Goal: Information Seeking & Learning: Learn about a topic

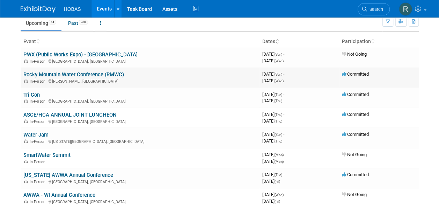
scroll to position [28, 0]
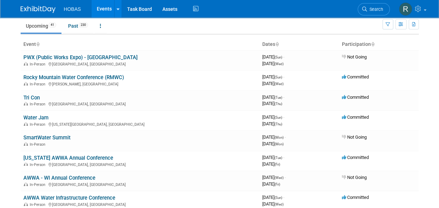
scroll to position [26, 0]
click at [317, 187] on td "3966451200 [DATE] (Wed) - [DATE] (Fri)" at bounding box center [300, 180] width 80 height 20
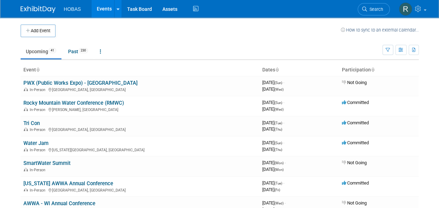
scroll to position [0, 0]
click at [96, 100] on link "Rocky Mountain Water Conference (RMWC)" at bounding box center [73, 103] width 101 height 6
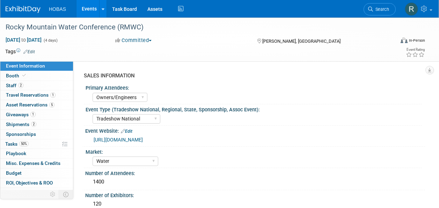
select select "Owners/Engineers"
select select "Tradeshow National"
select select "Water"
select select "Exhibiting"
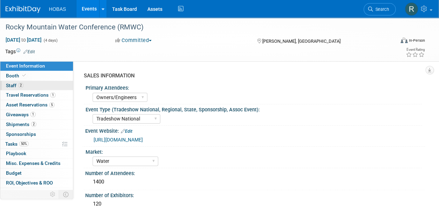
click at [38, 89] on link "2 Staff 2" at bounding box center [36, 85] width 73 height 9
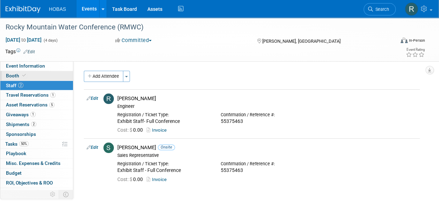
click at [40, 74] on link "Booth" at bounding box center [36, 75] width 73 height 9
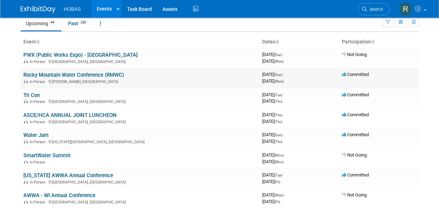
click at [121, 78] on td "Rocky Mountain Water Conference (RMWC) In-Person Dillon, CO" at bounding box center [140, 78] width 239 height 20
click at [117, 74] on link "Rocky Mountain Water Conference (RMWC)" at bounding box center [73, 75] width 101 height 6
click at [44, 98] on div "In-Person Ocean City, MD" at bounding box center [140, 101] width 234 height 6
click at [29, 93] on link "Tri Con" at bounding box center [31, 95] width 16 height 6
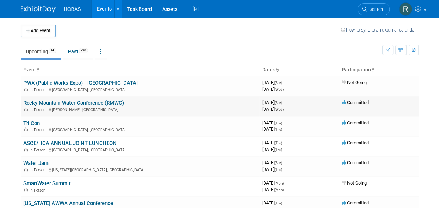
click at [96, 100] on link "Rocky Mountain Water Conference (RMWC)" at bounding box center [73, 103] width 101 height 6
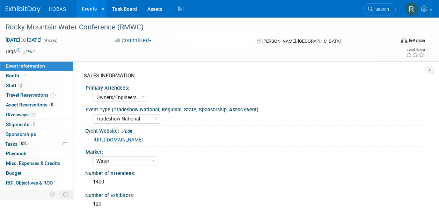
select select "Owners/Engineers"
select select "Tradeshow National"
select select "Water"
select select "Exhibiting"
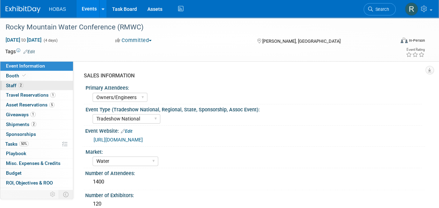
click at [30, 82] on link "2 Staff 2" at bounding box center [36, 85] width 73 height 9
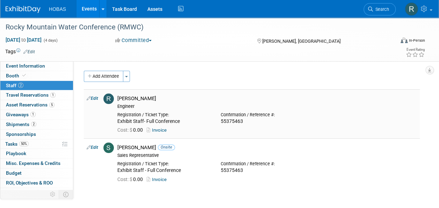
scroll to position [73, 0]
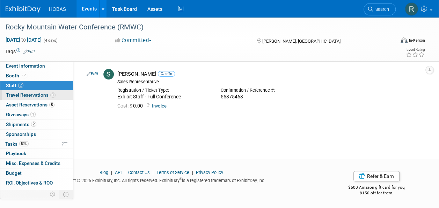
click at [51, 91] on link "1 Travel Reservations 1" at bounding box center [36, 94] width 73 height 9
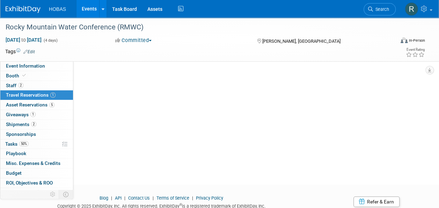
scroll to position [168, 0]
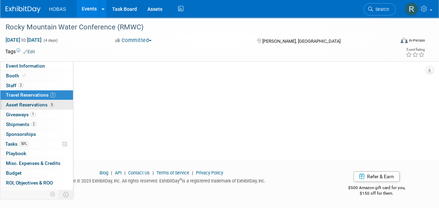
click at [59, 105] on link "5 Asset Reservations 5" at bounding box center [36, 104] width 73 height 9
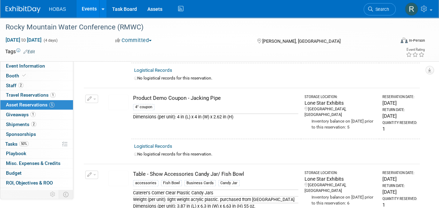
scroll to position [223, 0]
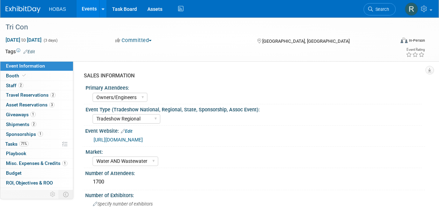
select select "Owners/Engineers"
select select "Tradeshow Regional"
select select "Water AND Wastewater"
select select "Exhibiting"
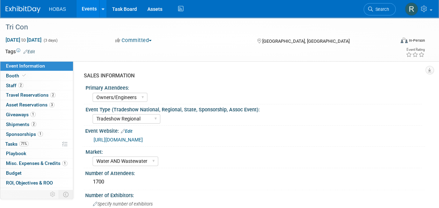
click at [160, 103] on div "Primary Attendees: Owners Engineers Contractors Owners/Engineers" at bounding box center [253, 93] width 338 height 21
click at [19, 83] on span "2" at bounding box center [20, 85] width 5 height 5
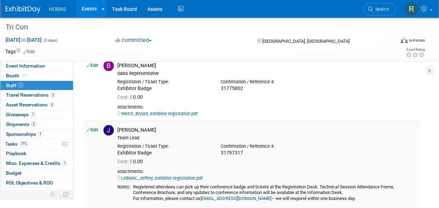
scroll to position [33, 0]
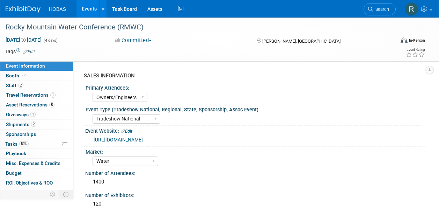
select select "Owners/Engineers"
select select "Tradeshow National"
select select "Water"
select select "Exhibiting"
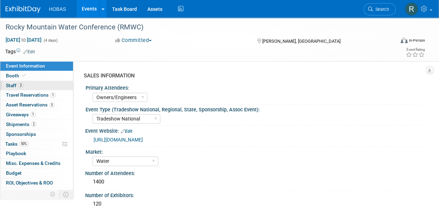
click at [34, 82] on link "2 Staff 2" at bounding box center [36, 85] width 73 height 9
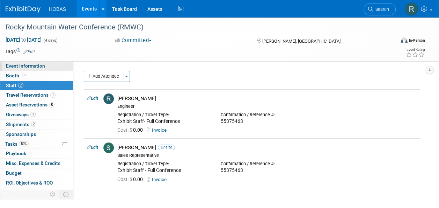
click at [40, 67] on span "Event Information" at bounding box center [25, 66] width 39 height 6
select select "Owners/Engineers"
select select "Tradeshow National"
select select "Water"
select select "Exhibiting"
